Goal: Information Seeking & Learning: Learn about a topic

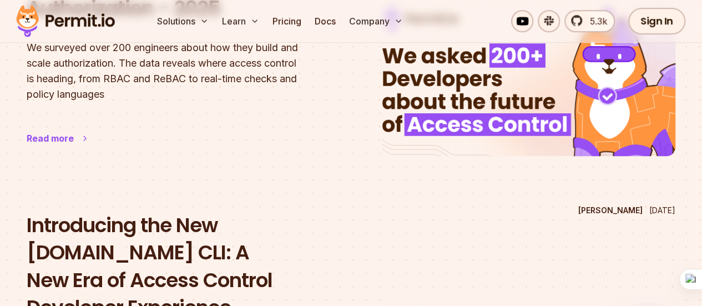
scroll to position [167, 0]
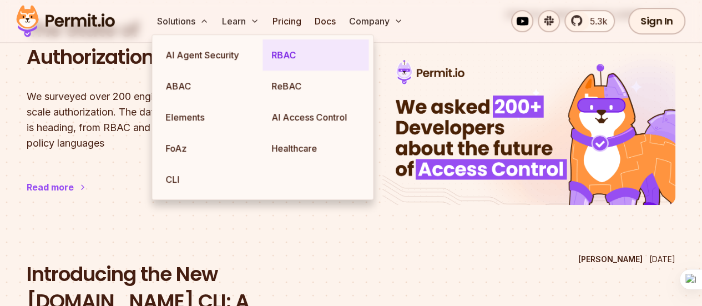
click at [291, 56] on link "RBAC" at bounding box center [316, 54] width 106 height 31
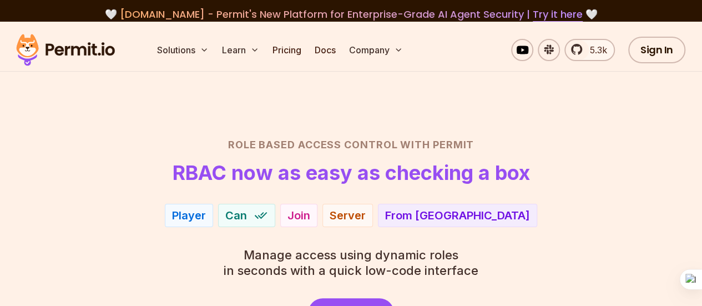
scroll to position [111, 0]
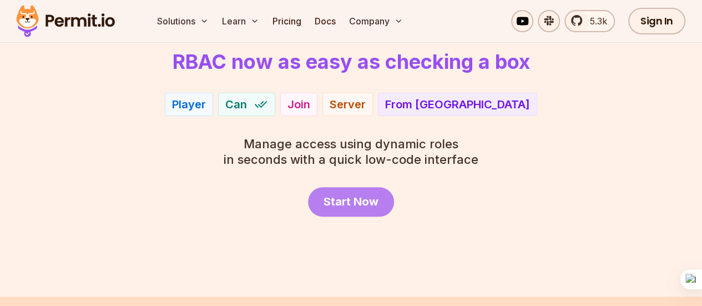
click at [352, 206] on span "Start Now" at bounding box center [351, 202] width 55 height 16
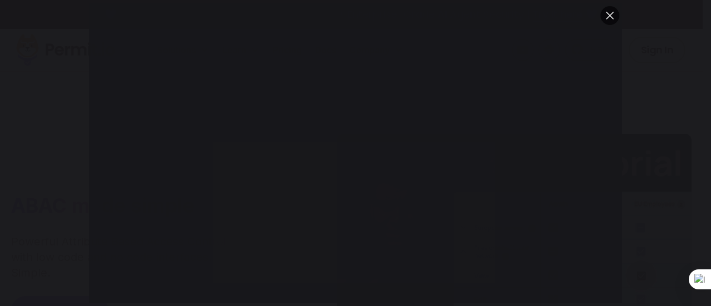
click at [609, 17] on button "You can close this modal content with the ESC key" at bounding box center [609, 15] width 19 height 19
